Goal: Go to known website: Access a specific website the user already knows

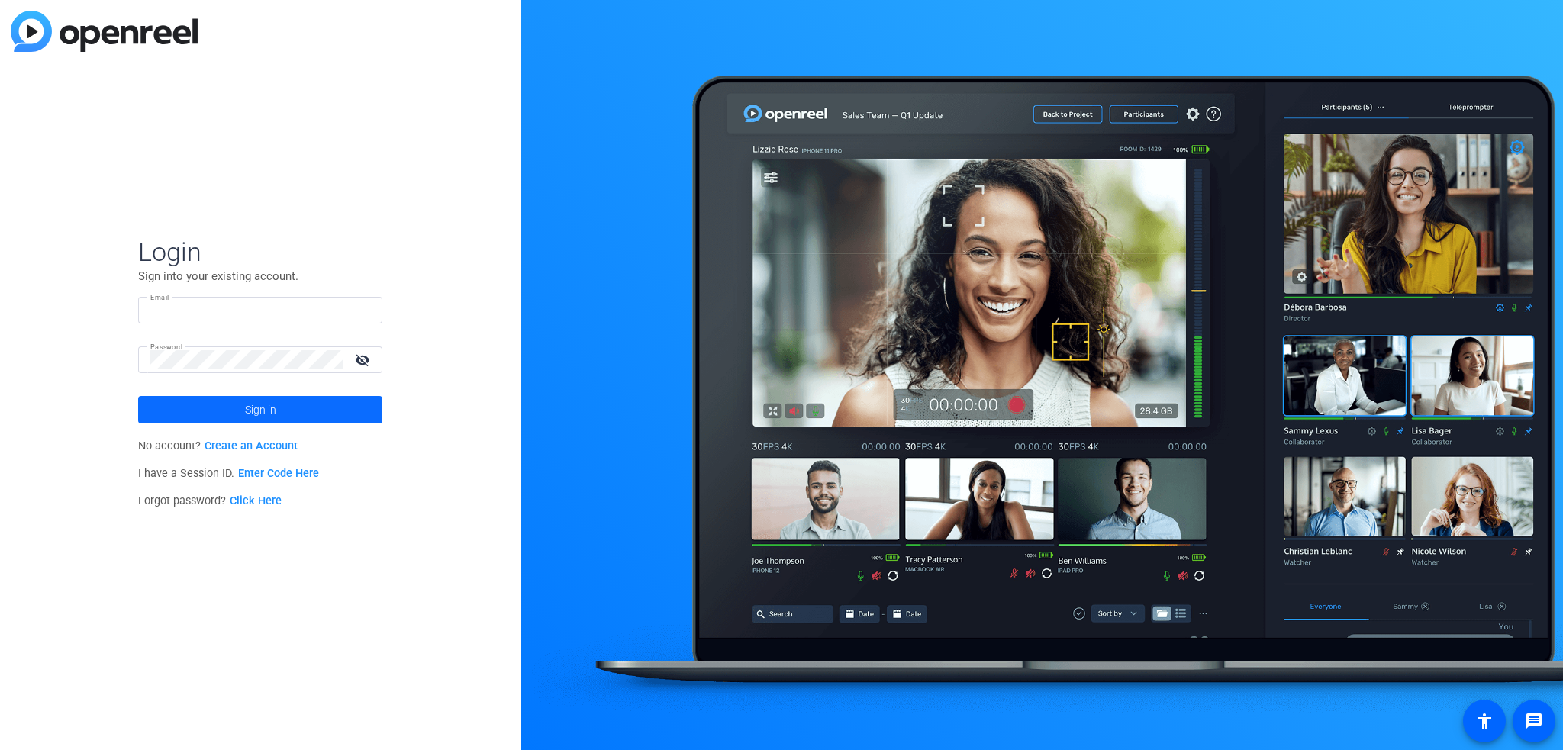
type input "[EMAIL_ADDRESS][DOMAIN_NAME]"
click at [198, 411] on span at bounding box center [260, 409] width 244 height 37
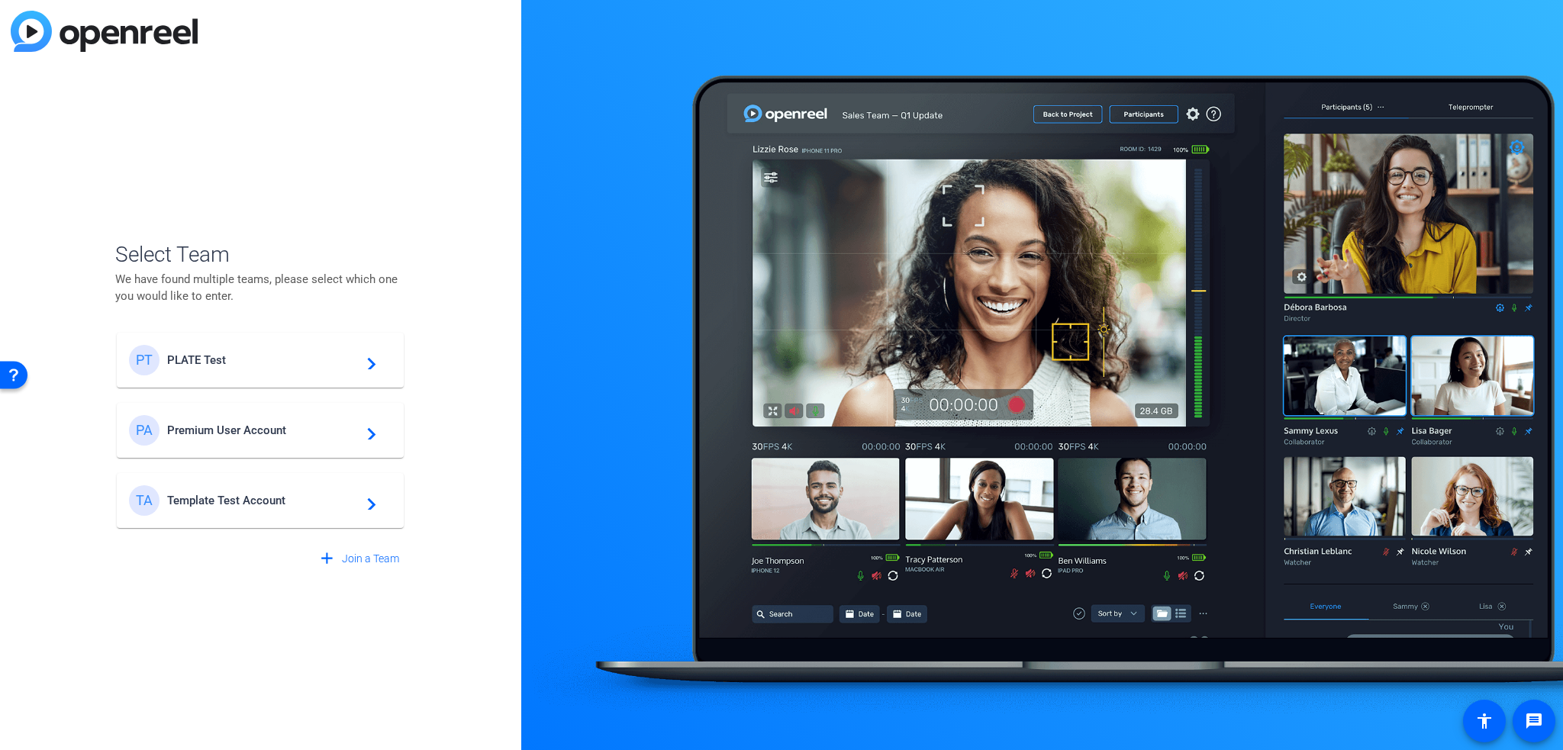
click at [335, 365] on span "PLATE Test" at bounding box center [262, 360] width 191 height 14
